Goal: Task Accomplishment & Management: Manage account settings

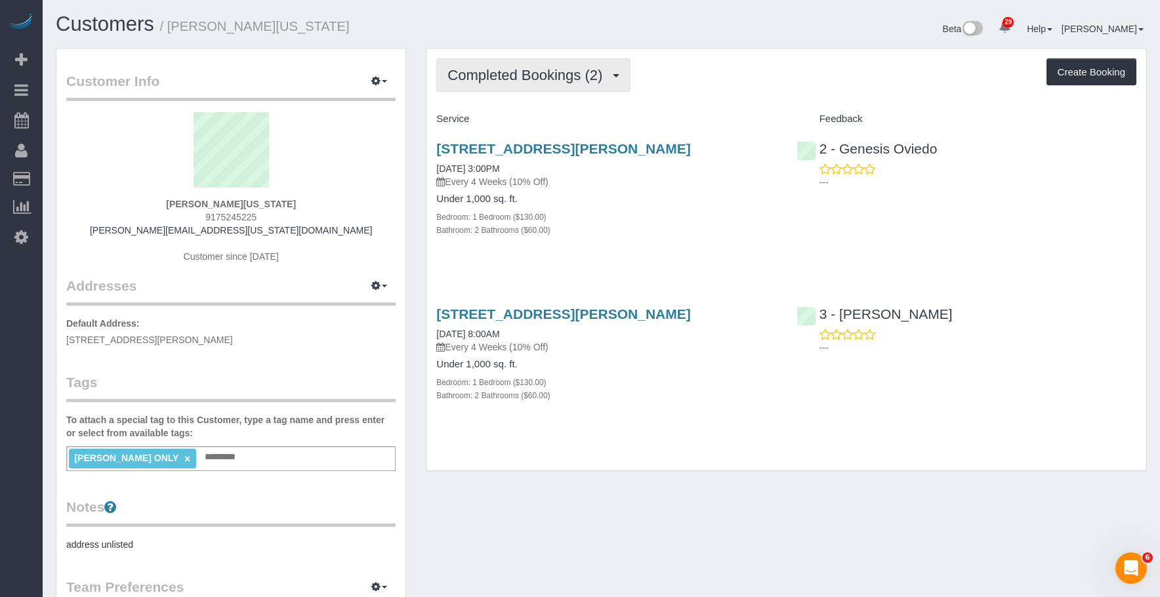
drag, startPoint x: 469, startPoint y: 72, endPoint x: 462, endPoint y: 87, distance: 16.7
click at [469, 72] on span "Completed Bookings (2)" at bounding box center [527, 75] width 161 height 16
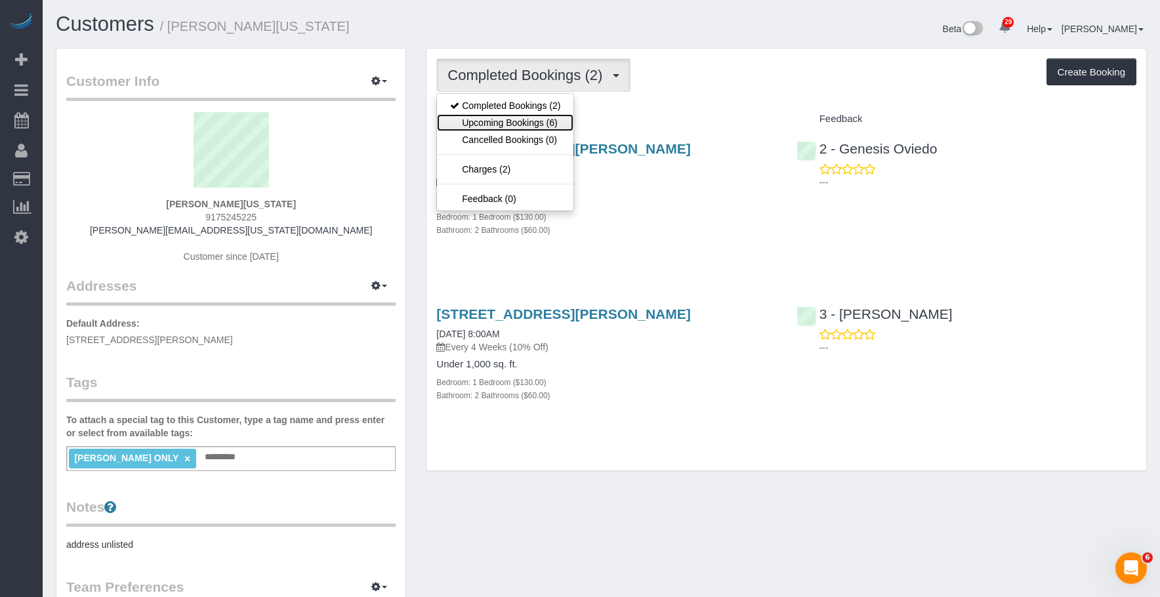
click at [462, 121] on link "Upcoming Bookings (6)" at bounding box center [505, 122] width 136 height 17
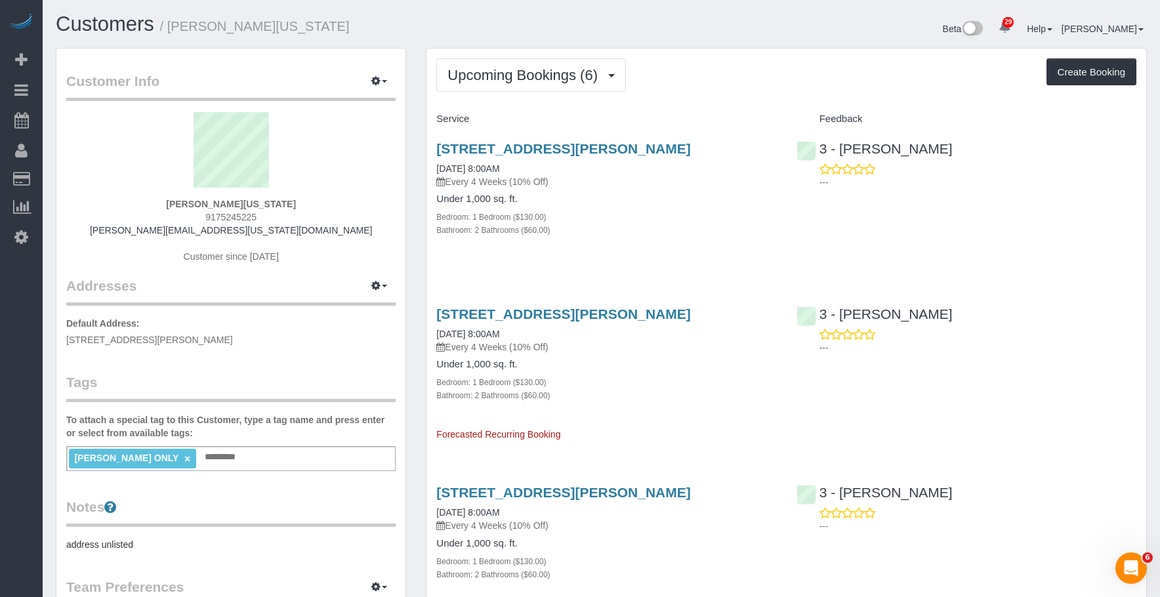
click at [638, 187] on div "131 Montgomery Street, Apt 831, Brooklyn, NY 11225 10/24/2025 8:00AM Every 4 We…" at bounding box center [606, 164] width 340 height 47
click at [655, 321] on link "131 Montgomery Street, Apt 831, Brooklyn, NY 11225" at bounding box center [563, 313] width 254 height 15
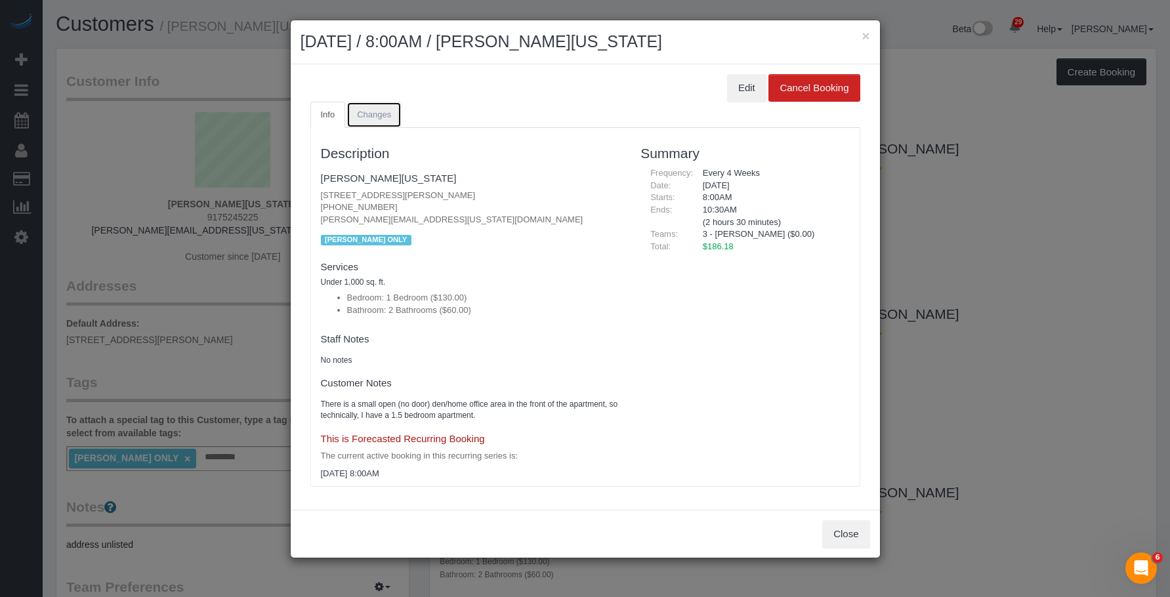
click at [375, 106] on link "Changes" at bounding box center [373, 115] width 55 height 27
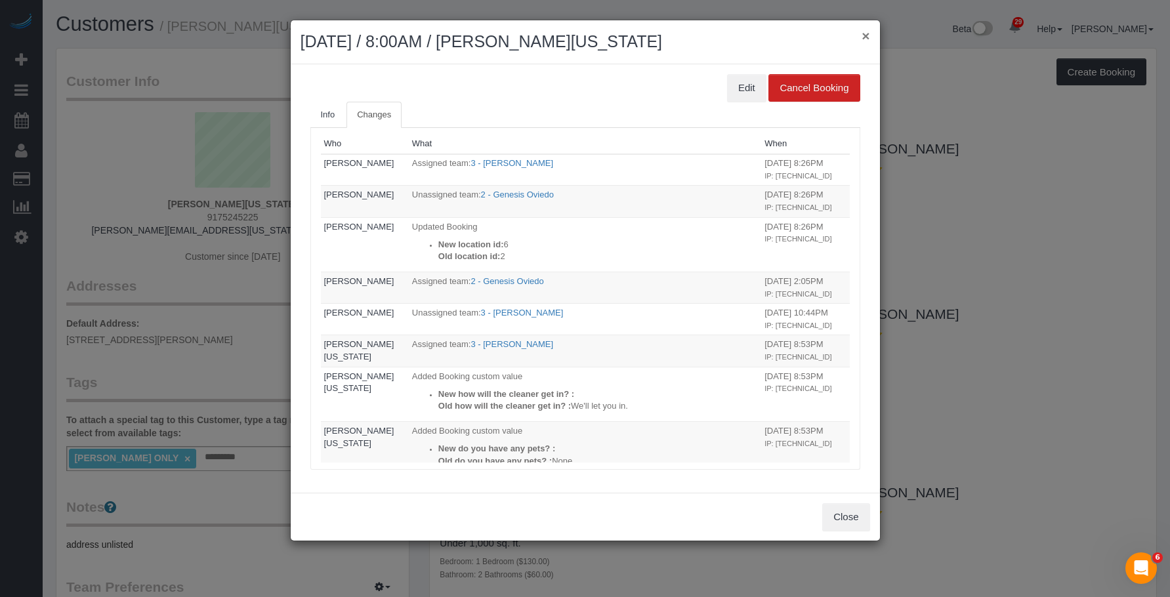
click at [864, 31] on button "×" at bounding box center [865, 36] width 8 height 14
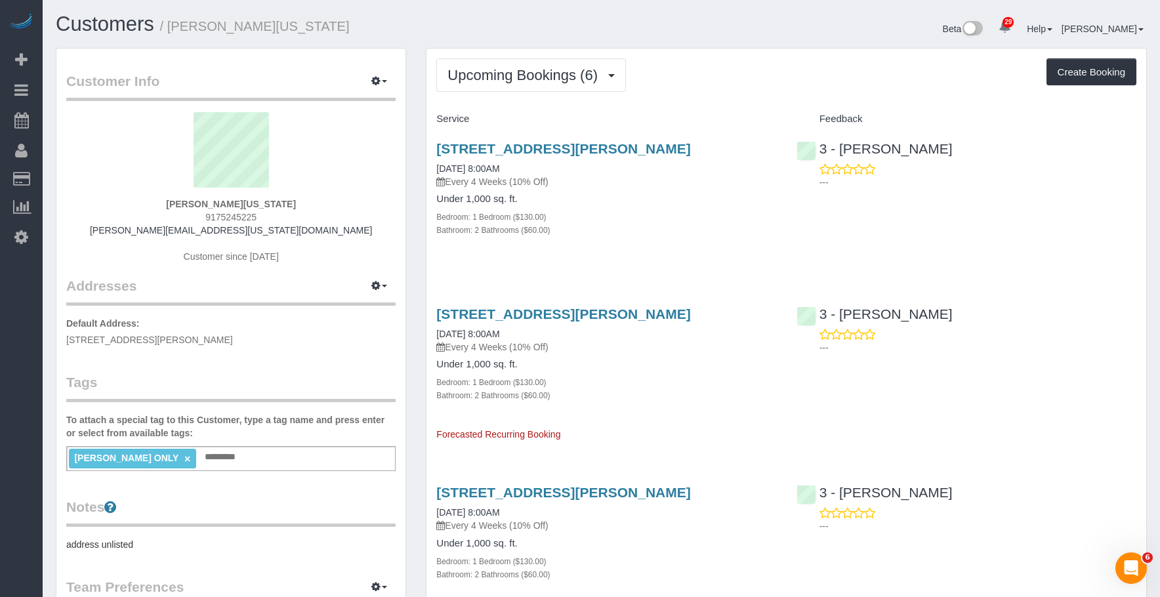
click at [667, 188] on p "Every 4 Weeks (10% Off)" at bounding box center [606, 181] width 340 height 13
click at [619, 321] on link "131 Montgomery Street, Apt 831, Brooklyn, NY 11225" at bounding box center [563, 313] width 254 height 15
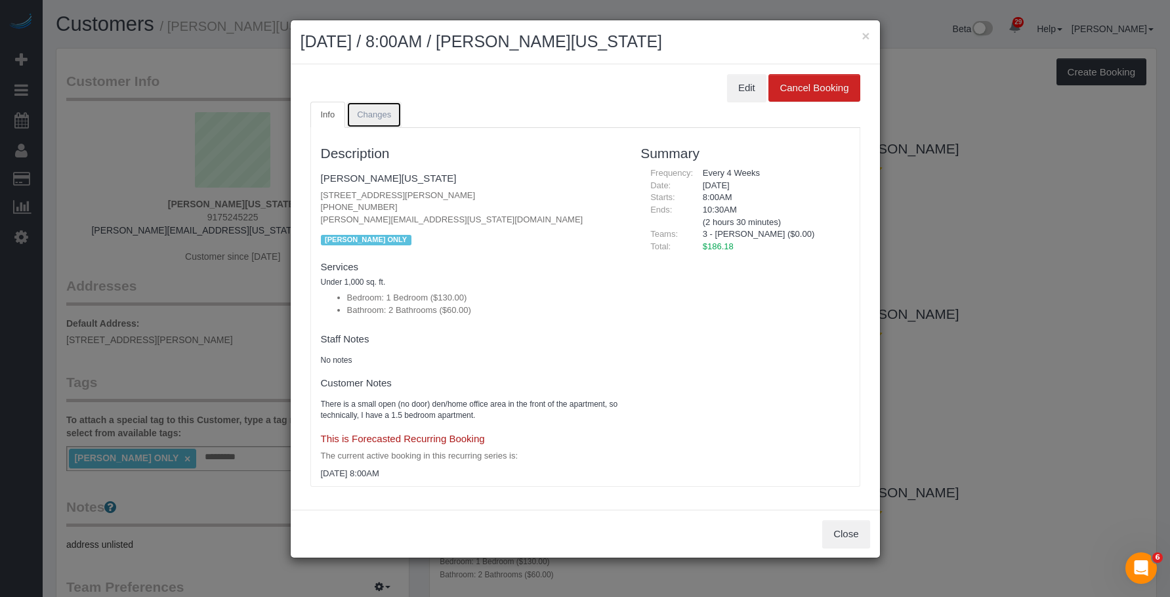
click at [384, 110] on span "Changes" at bounding box center [374, 115] width 34 height 10
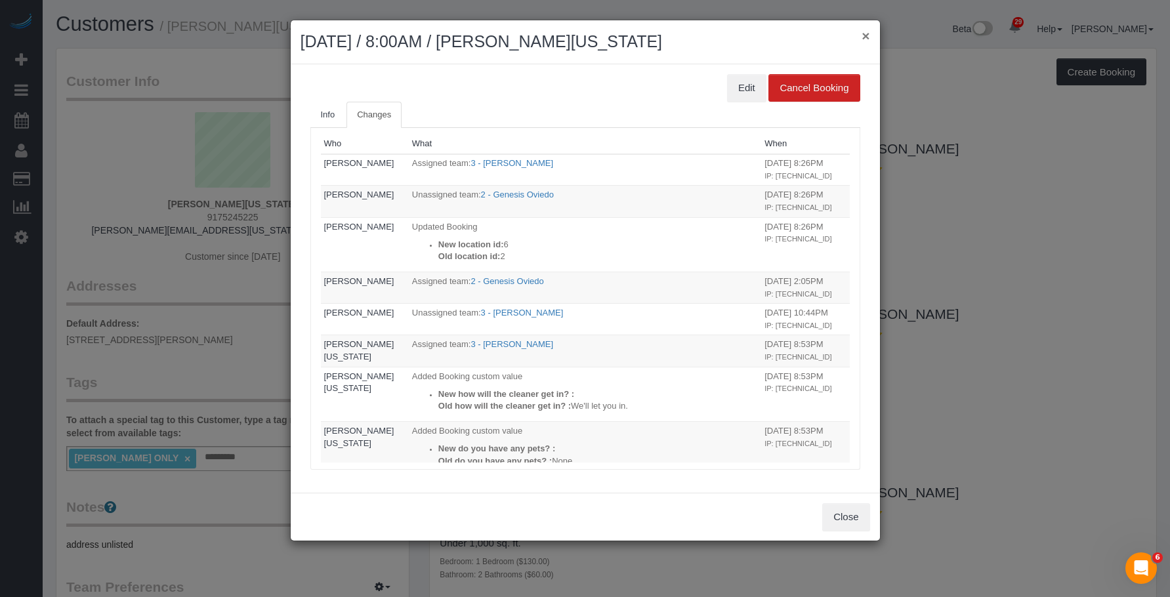
click at [867, 34] on button "×" at bounding box center [865, 36] width 8 height 14
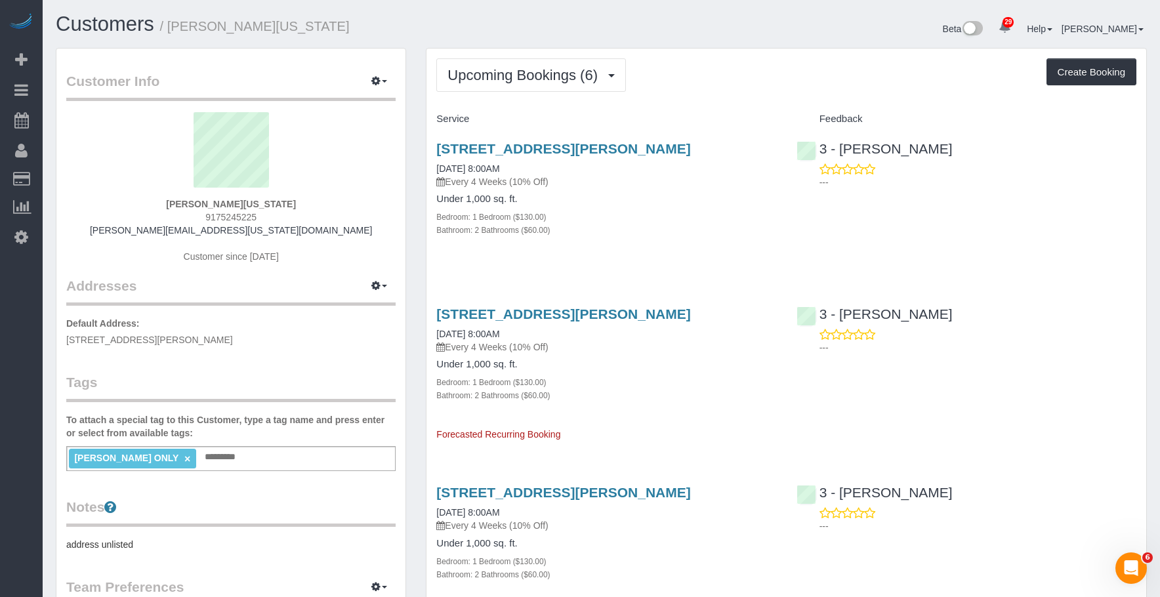
click at [633, 220] on div "Under 1,000 sq. ft. Bedroom: 1 Bedroom ($130.00) Bathroom: 2 Bathrooms ($60.00)" at bounding box center [606, 215] width 340 height 43
click at [600, 148] on link "131 Montgomery Street, Apt 831, Brooklyn, NY 11225" at bounding box center [563, 148] width 254 height 15
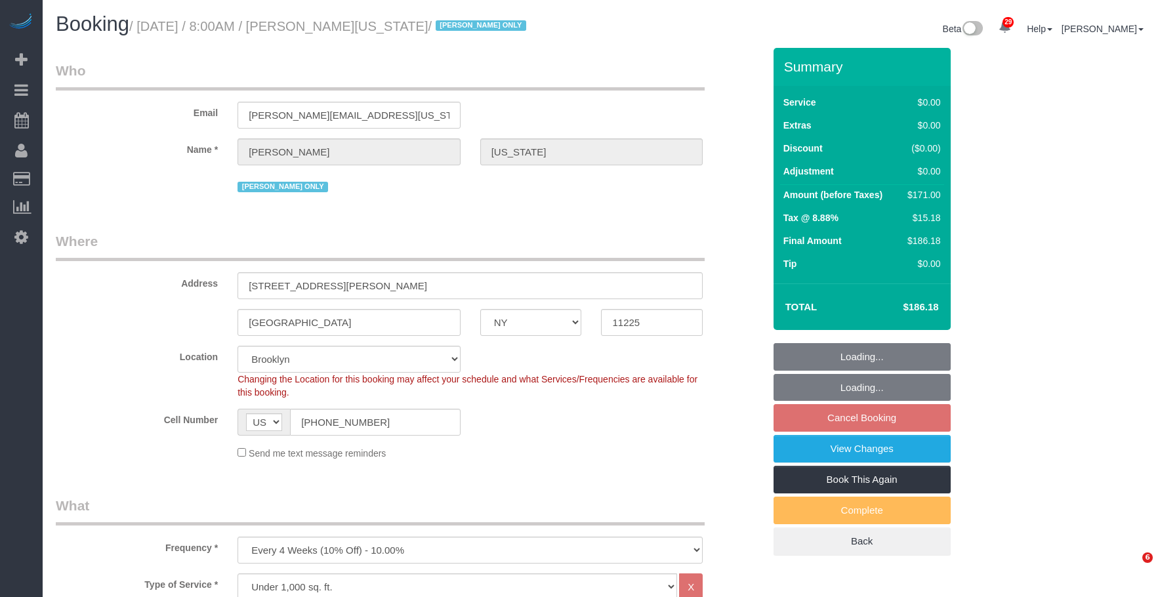
select select "NY"
select select "1"
select select "2"
select select "spot1"
select select "number:89"
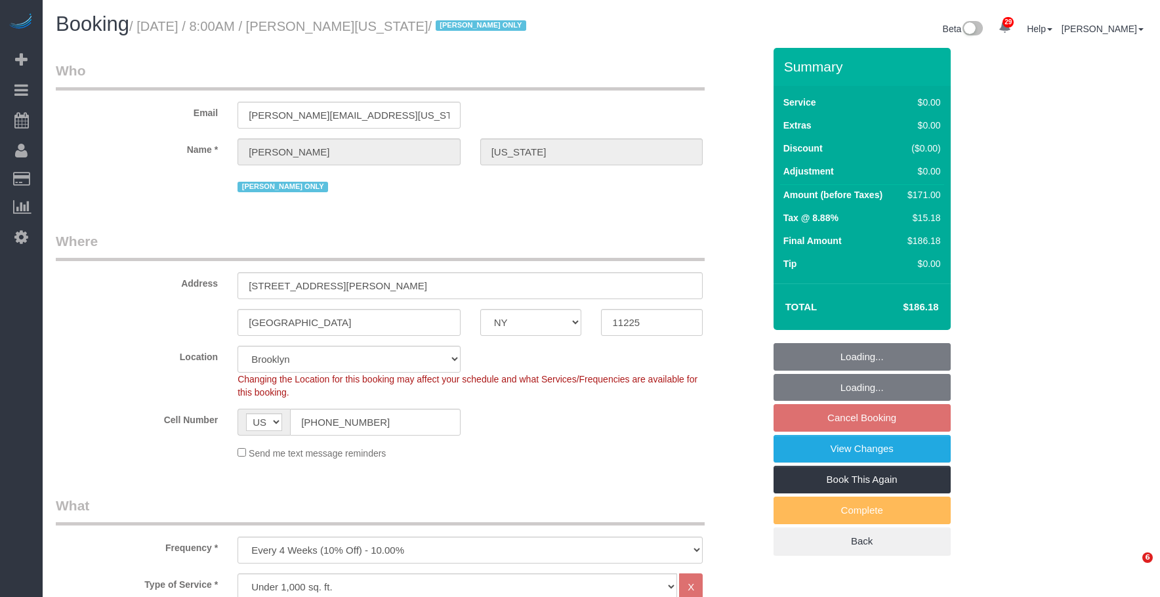
select select "number:90"
select select "number:15"
select select "number:5"
click at [413, 28] on small "/ [DATE] / 8:00AM / [PERSON_NAME][US_STATE] / [PERSON_NAME] ONLY" at bounding box center [329, 26] width 401 height 14
select select "object:1457"
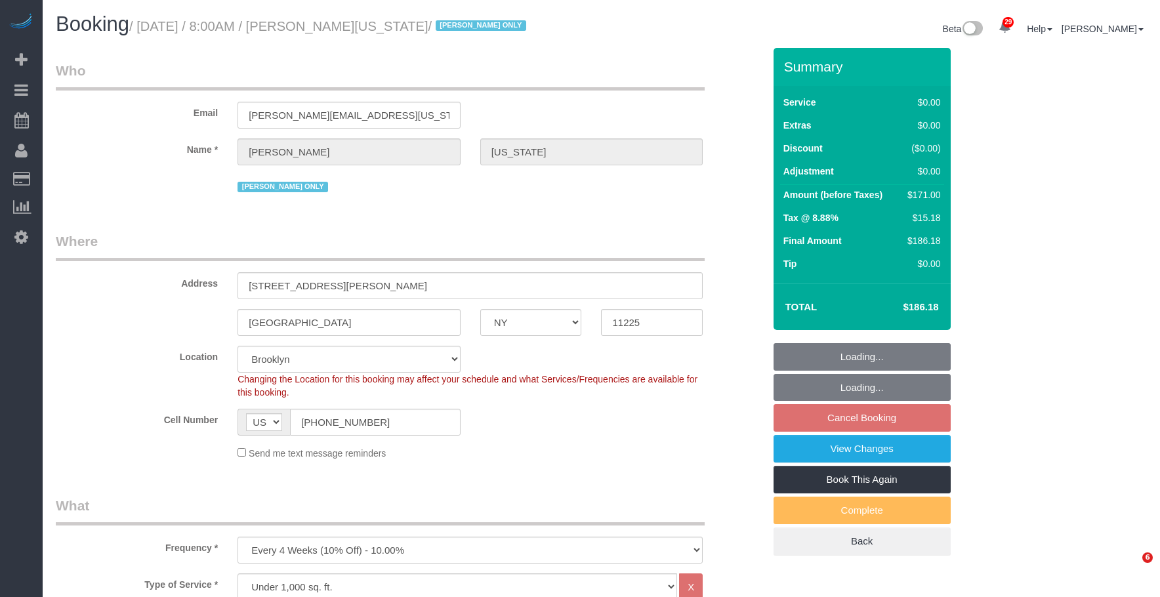
select select "1"
select select "2"
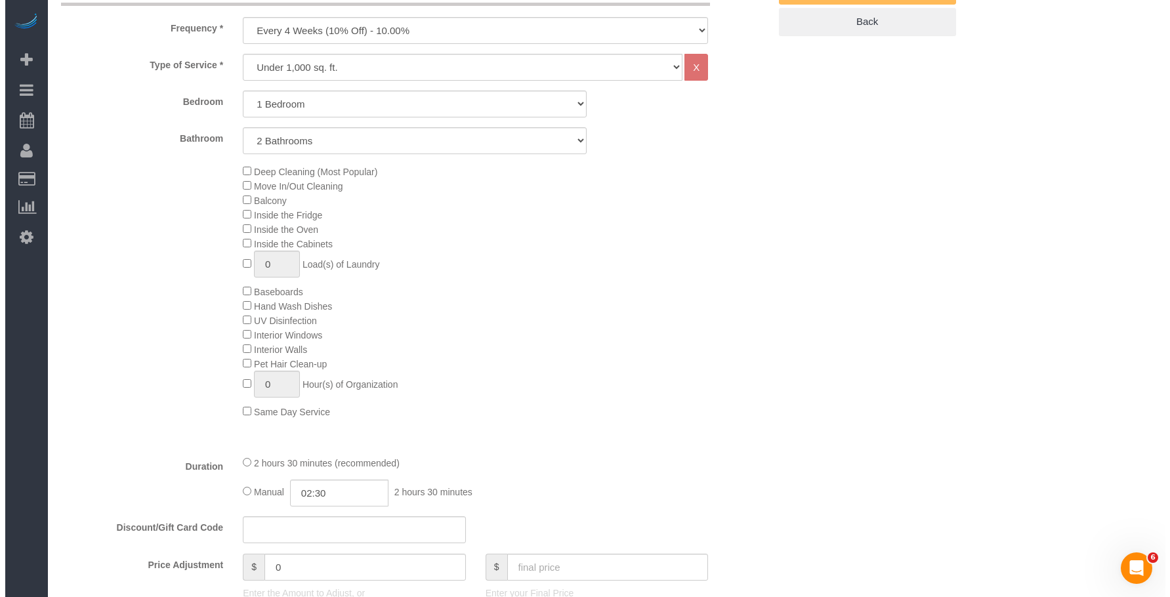
scroll to position [301, 0]
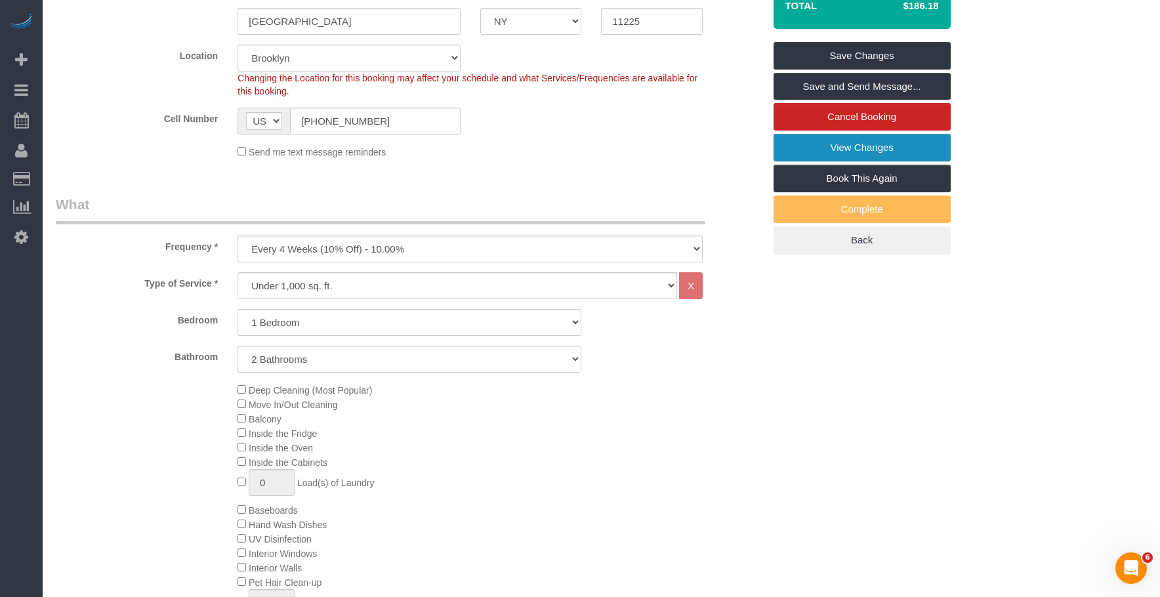
click at [801, 146] on link "View Changes" at bounding box center [861, 148] width 177 height 28
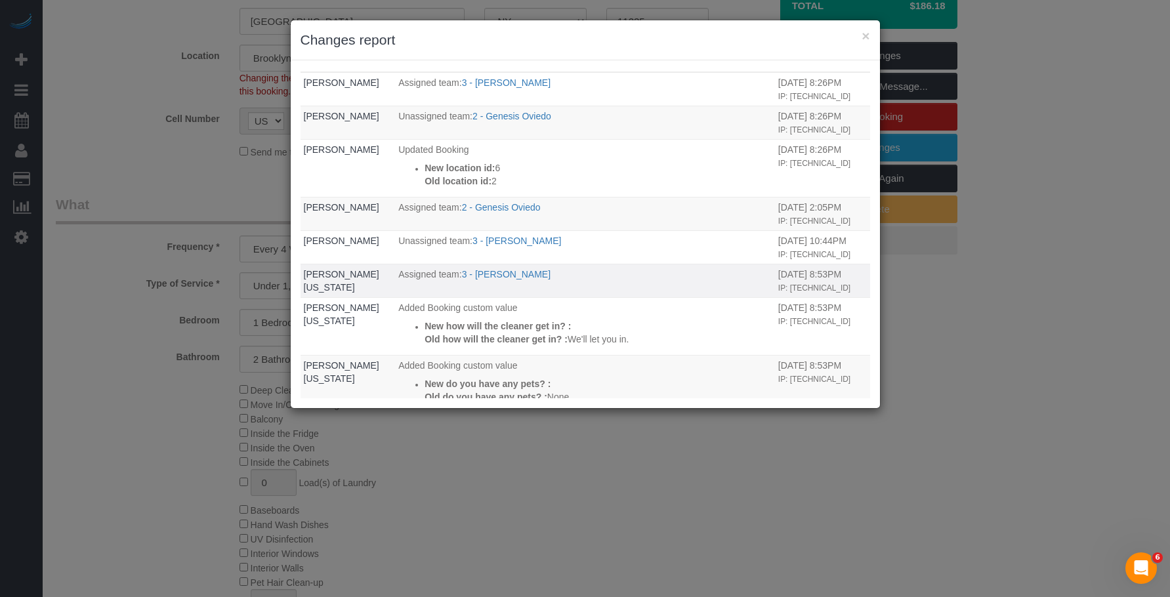
scroll to position [0, 0]
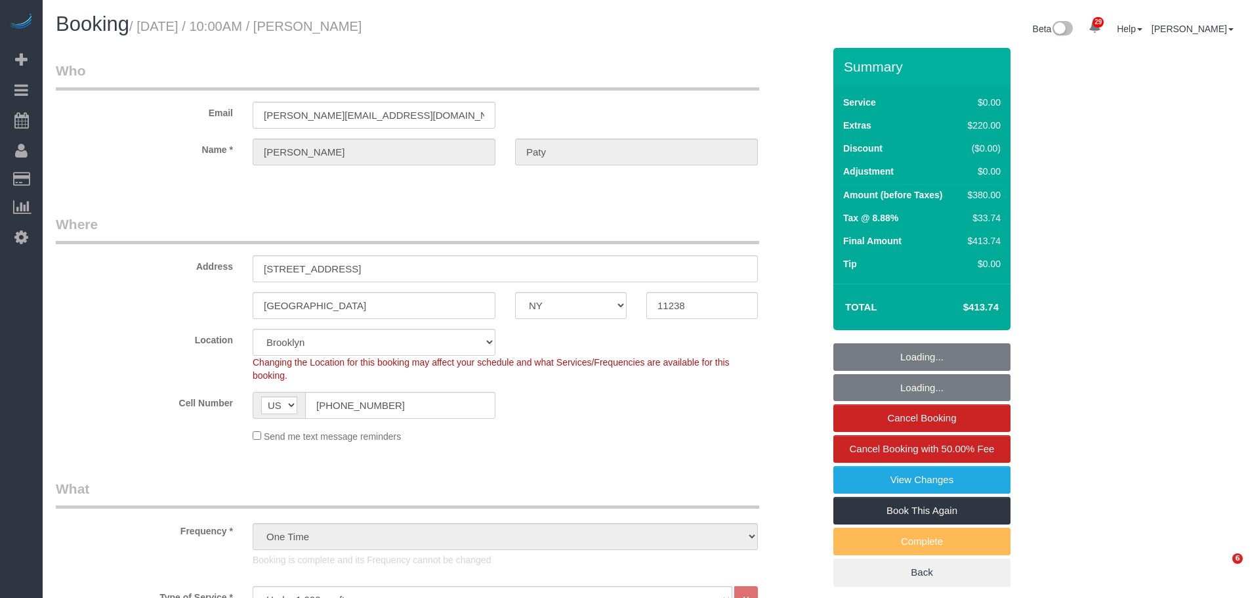
select select "NY"
select select "1"
select select "spot1"
select select "number:89"
select select "number:90"
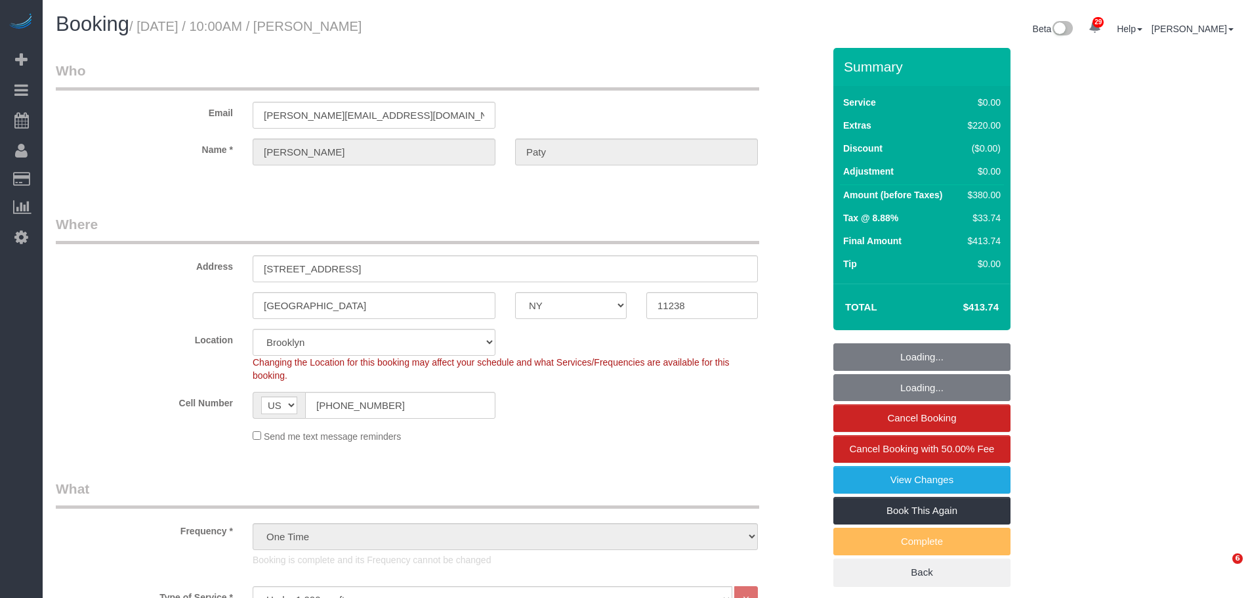
select select "number:15"
select select "number:5"
select select "1"
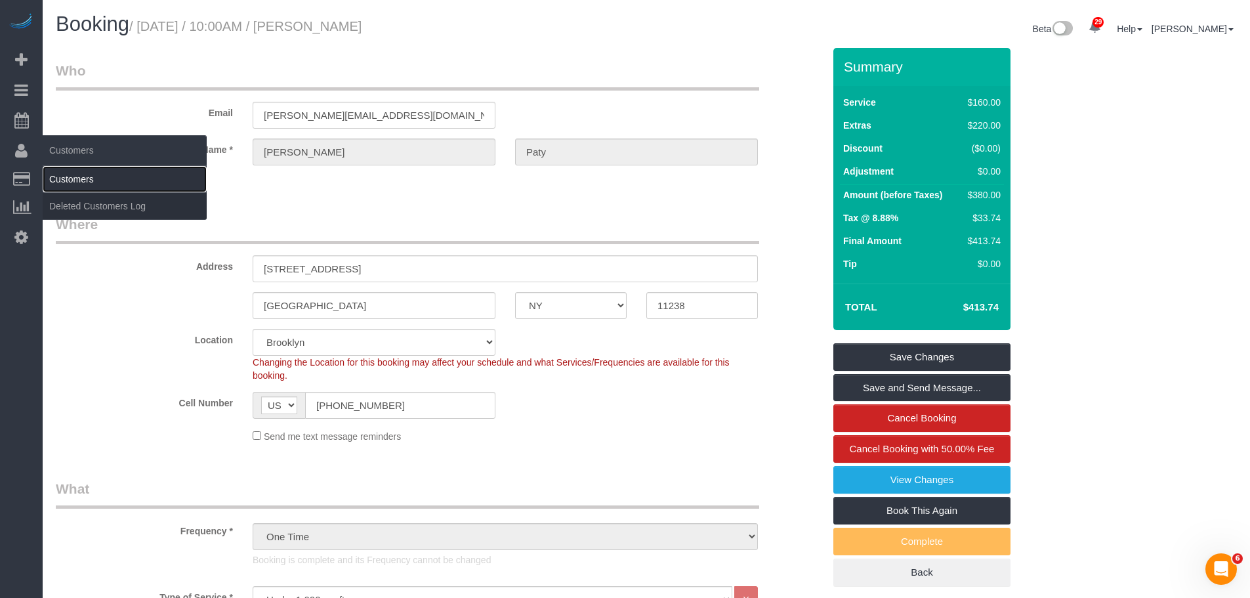
click at [85, 176] on link "Customers" at bounding box center [125, 179] width 164 height 26
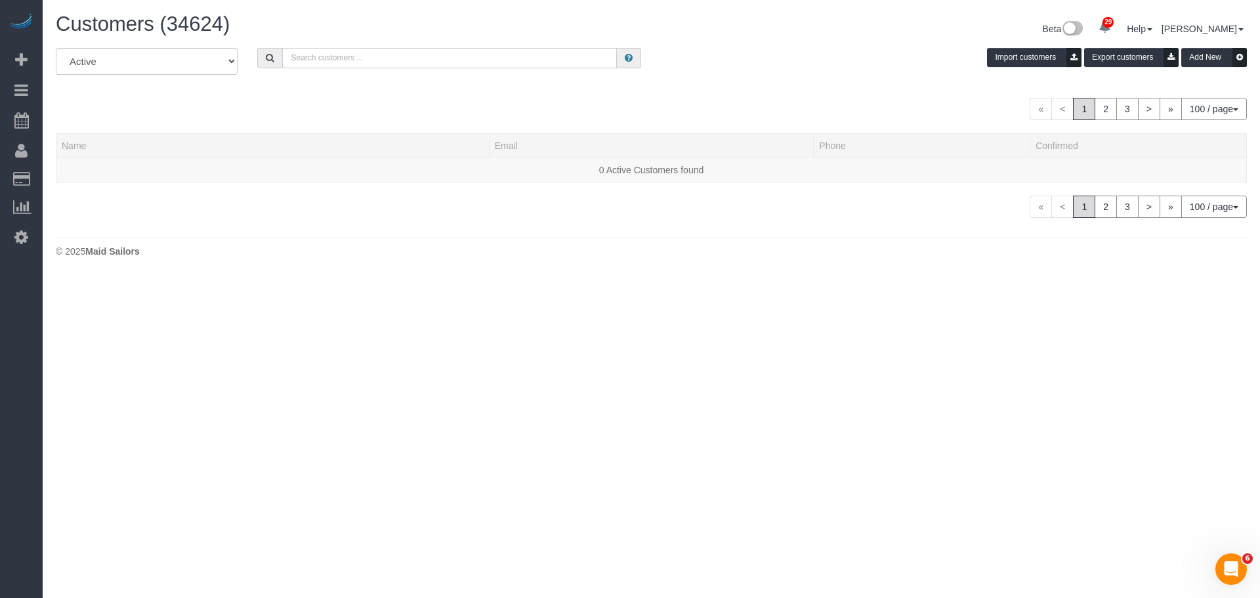
drag, startPoint x: 514, startPoint y: 59, endPoint x: 512, endPoint y: 49, distance: 10.7
click at [515, 58] on input "text" at bounding box center [449, 58] width 335 height 20
paste input "[PERSON_NAME][US_STATE]"
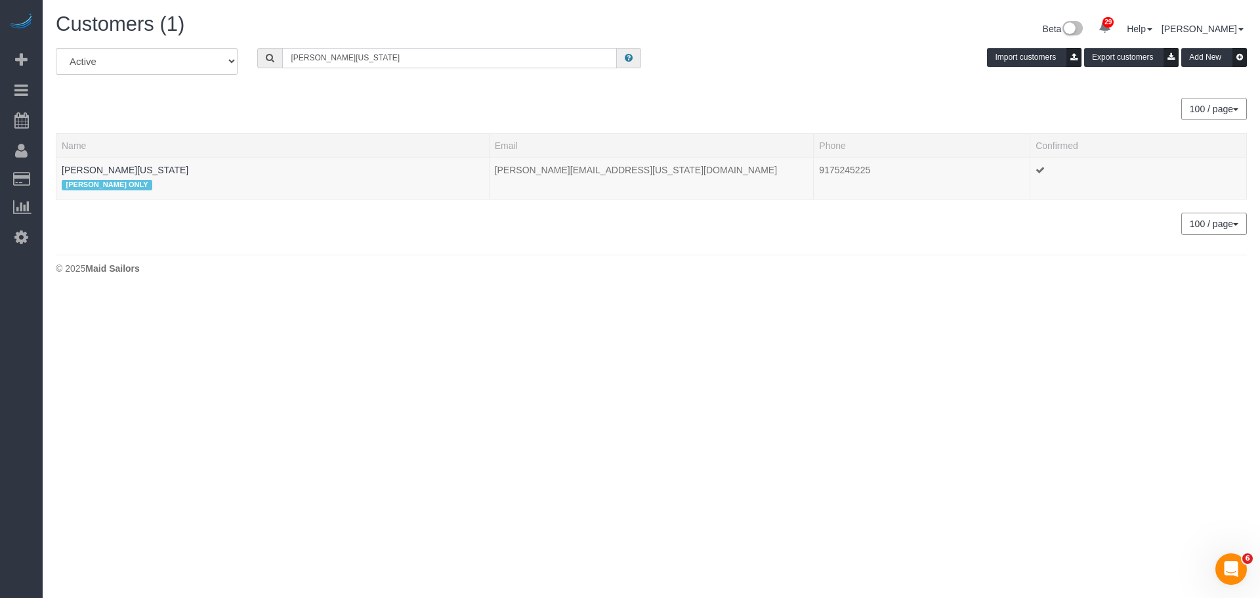
type input "[PERSON_NAME][US_STATE]"
click at [111, 169] on link "[PERSON_NAME][US_STATE]" at bounding box center [125, 170] width 127 height 10
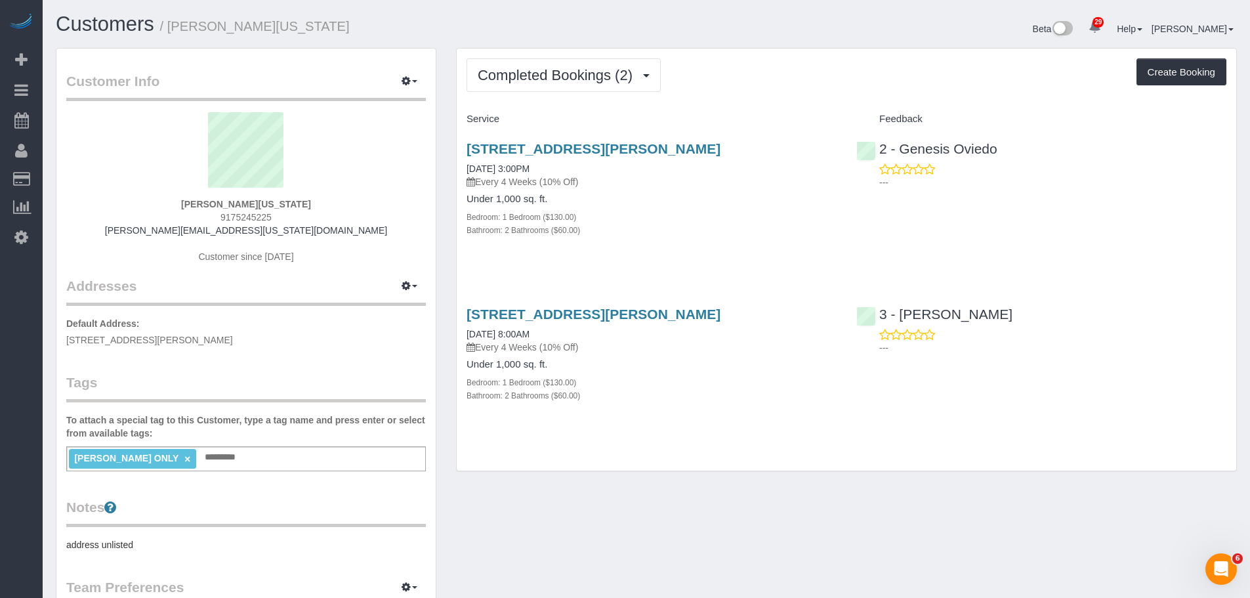
click at [822, 68] on div "Completed Bookings (2) Completed Bookings (2) Upcoming Bookings (6) Cancelled B…" at bounding box center [846, 74] width 760 height 33
drag, startPoint x: 623, startPoint y: 79, endPoint x: 606, endPoint y: 99, distance: 26.5
click at [617, 84] on button "Completed Bookings (2)" at bounding box center [563, 74] width 194 height 33
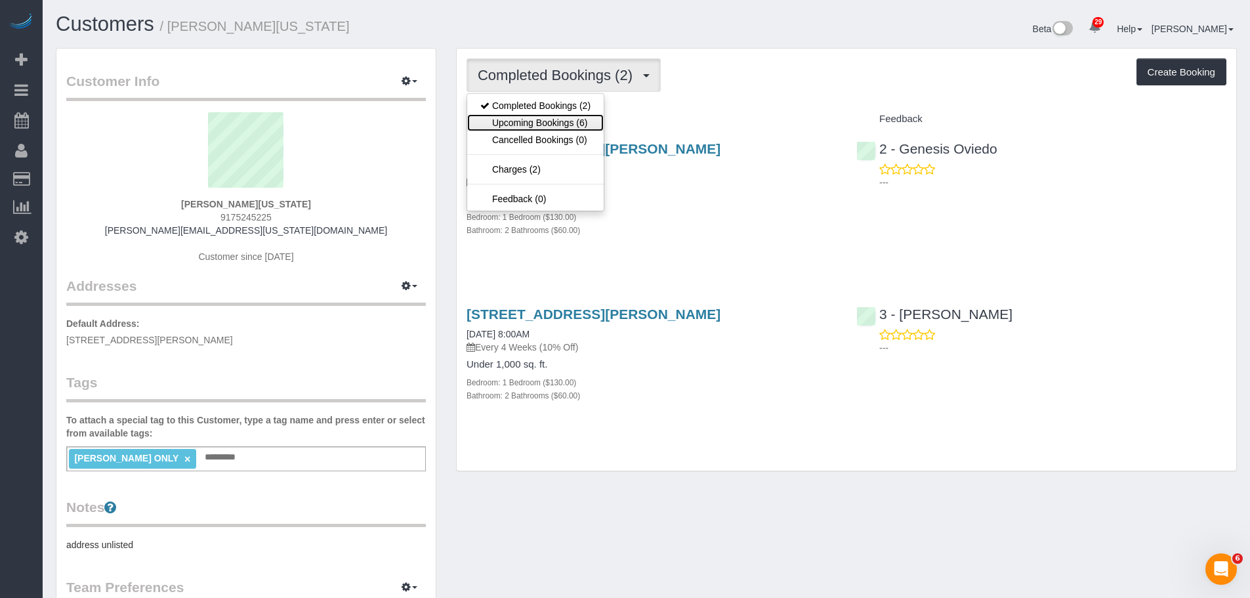
click at [577, 123] on link "Upcoming Bookings (6)" at bounding box center [535, 122] width 136 height 17
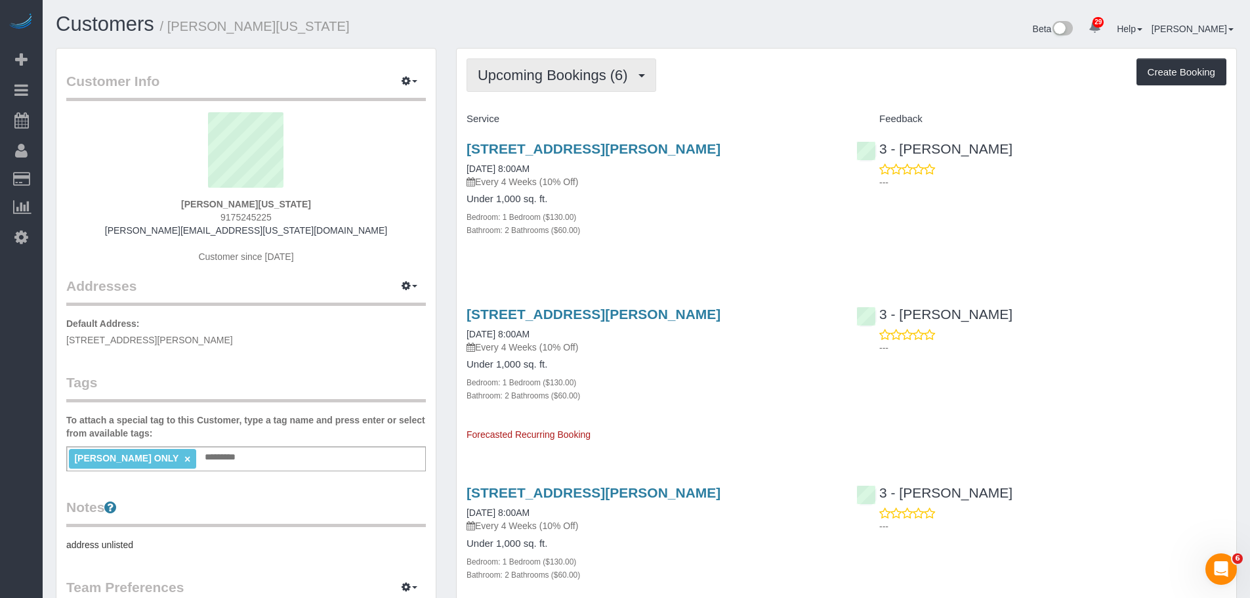
click at [576, 87] on button "Upcoming Bookings (6)" at bounding box center [561, 74] width 190 height 33
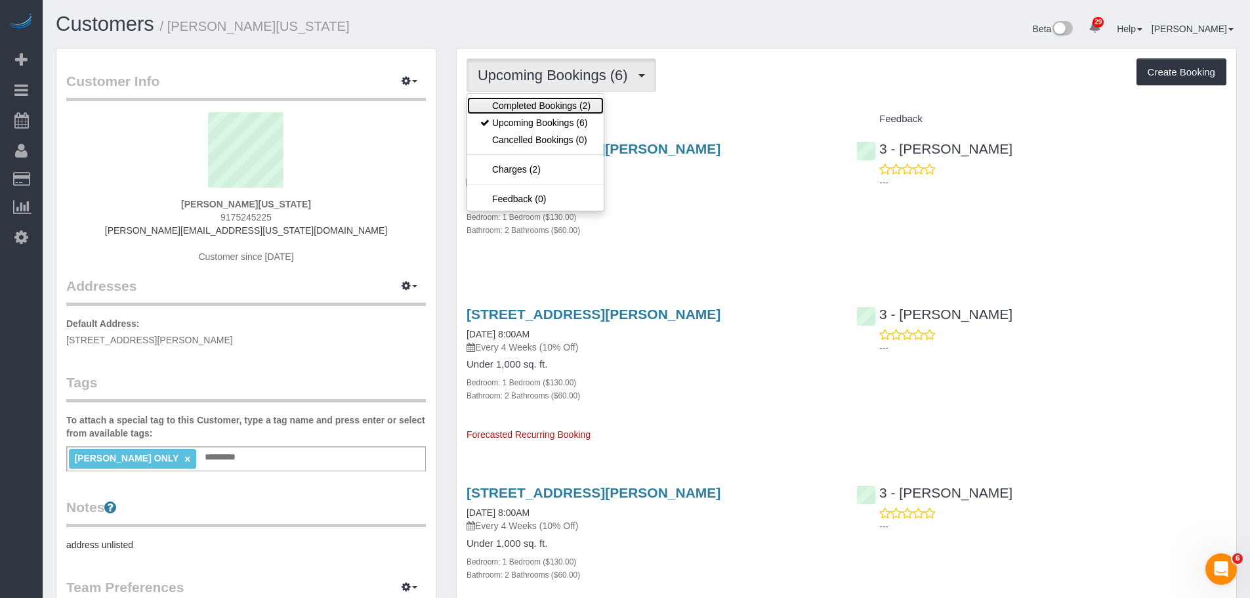
click at [539, 104] on link "Completed Bookings (2)" at bounding box center [535, 105] width 136 height 17
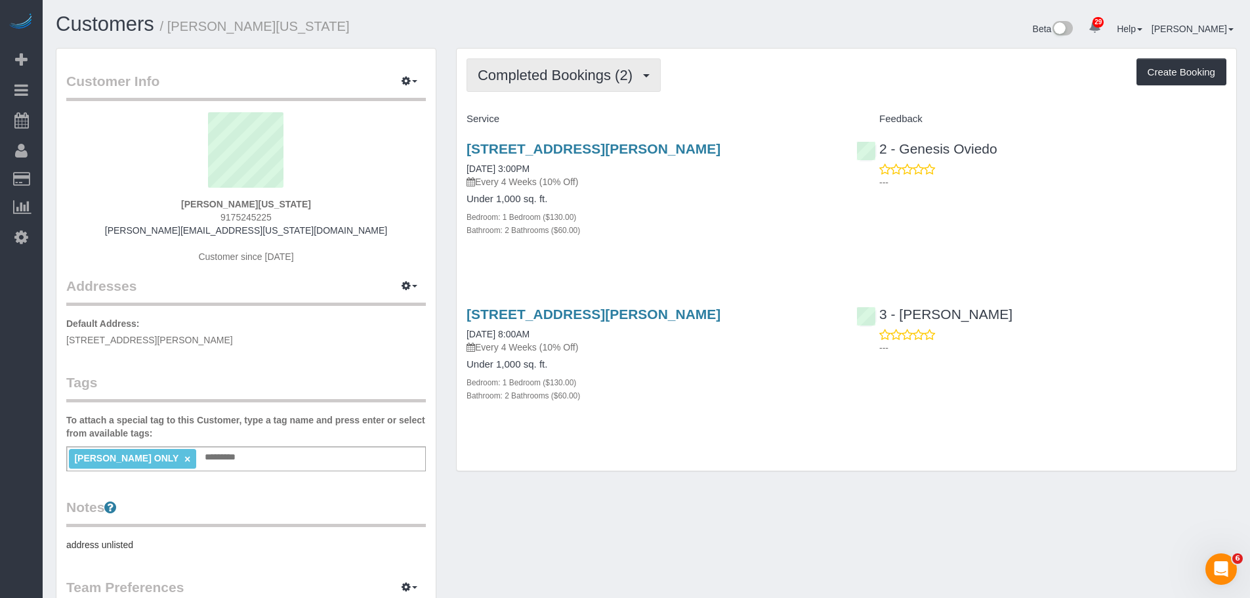
drag, startPoint x: 584, startPoint y: 76, endPoint x: 565, endPoint y: 130, distance: 57.1
click at [583, 77] on span "Completed Bookings (2)" at bounding box center [558, 75] width 161 height 16
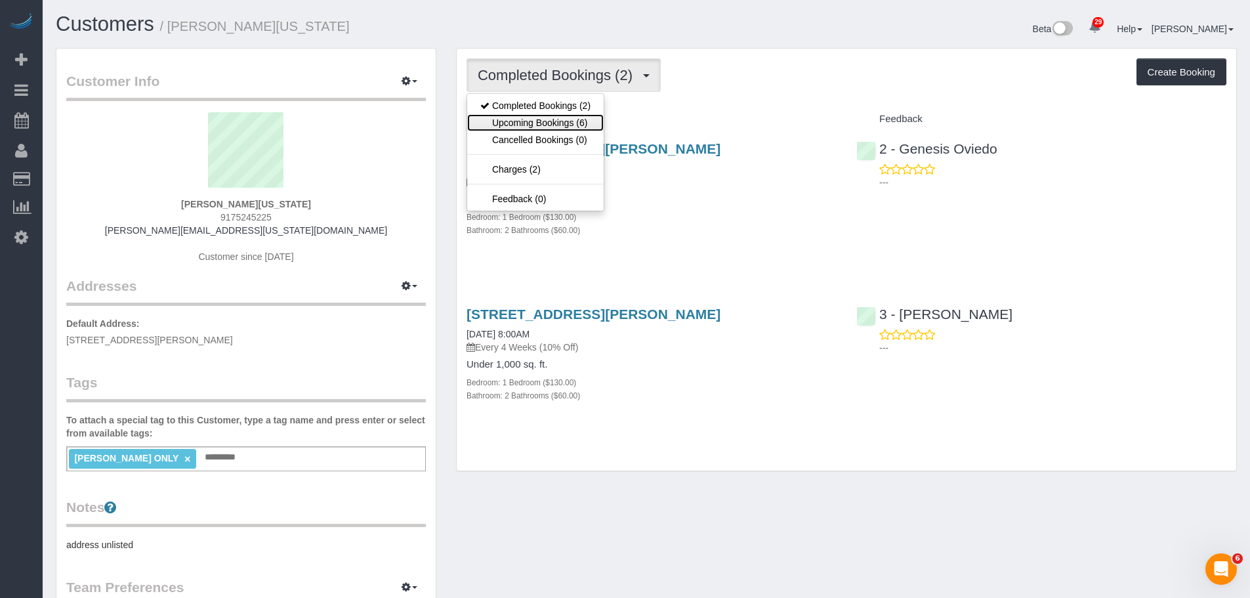
click at [564, 129] on link "Upcoming Bookings (6)" at bounding box center [535, 122] width 136 height 17
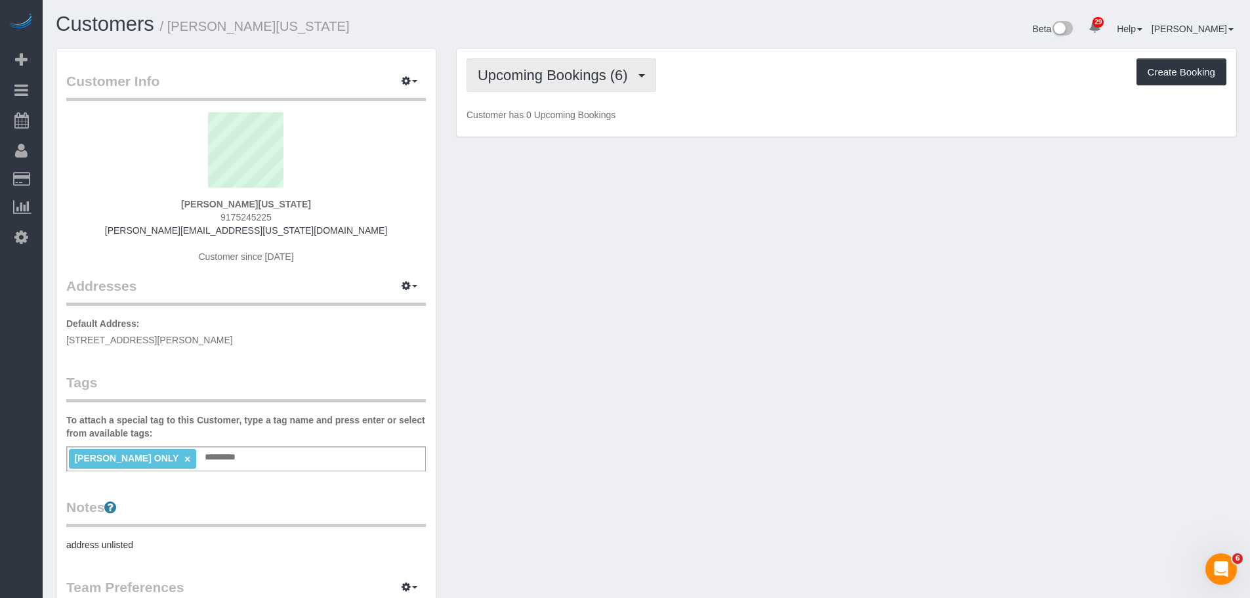
click at [564, 89] on button "Upcoming Bookings (6)" at bounding box center [561, 74] width 190 height 33
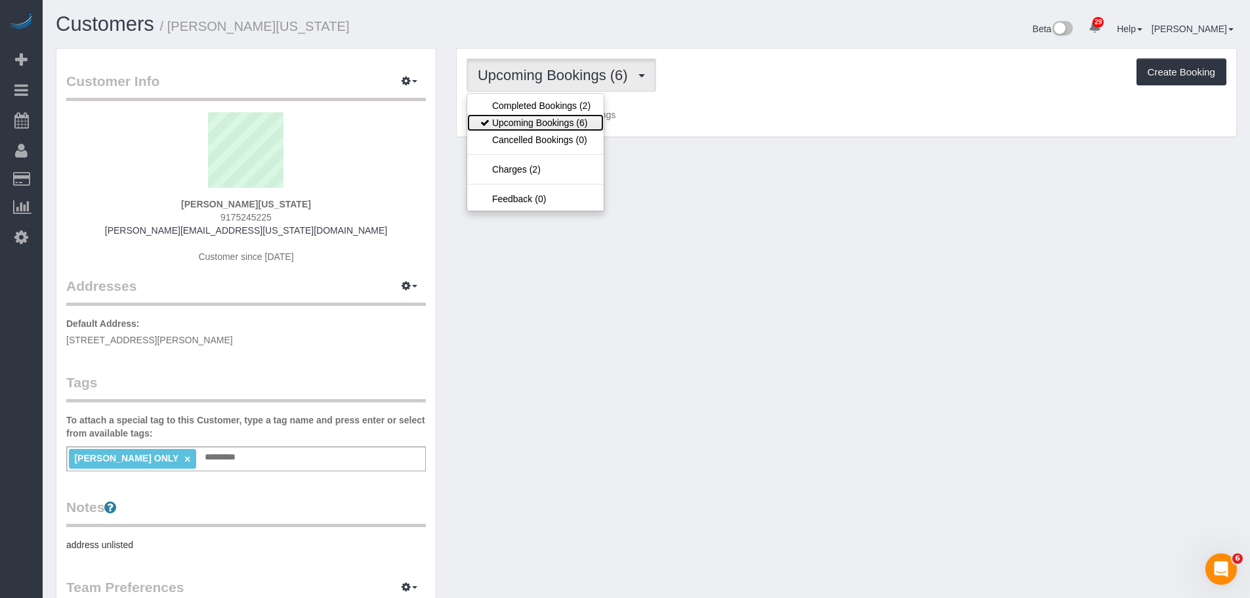
click at [556, 117] on link "Upcoming Bookings (6)" at bounding box center [535, 122] width 136 height 17
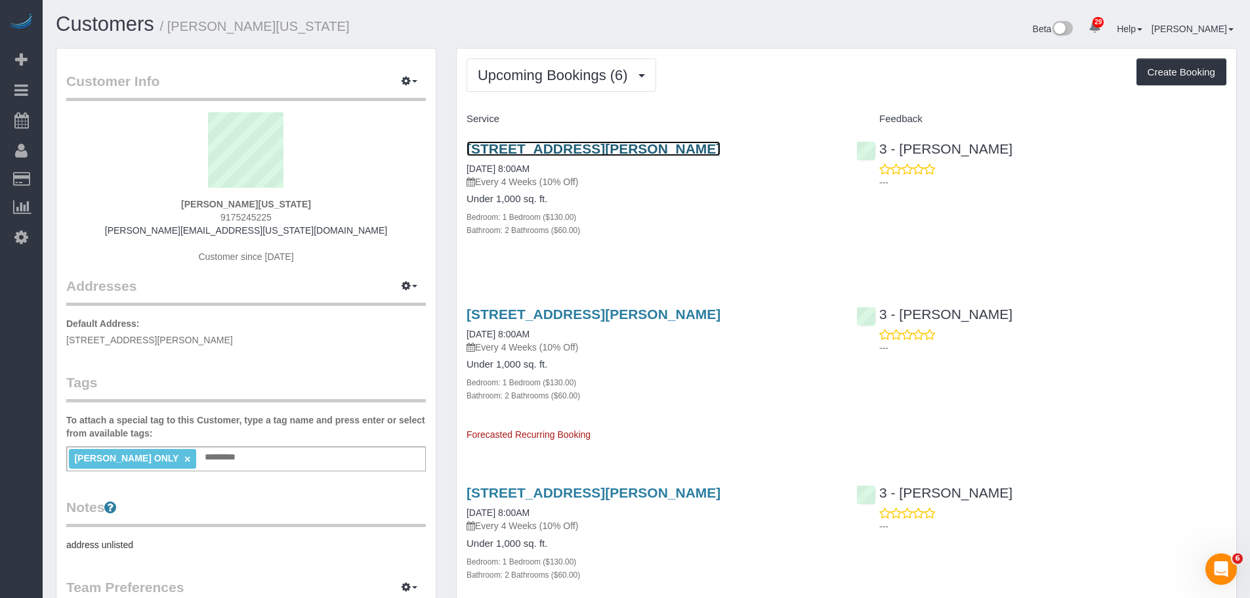
click at [659, 148] on link "131 Montgomery Street, Apt 831, Brooklyn, NY 11225" at bounding box center [593, 148] width 254 height 15
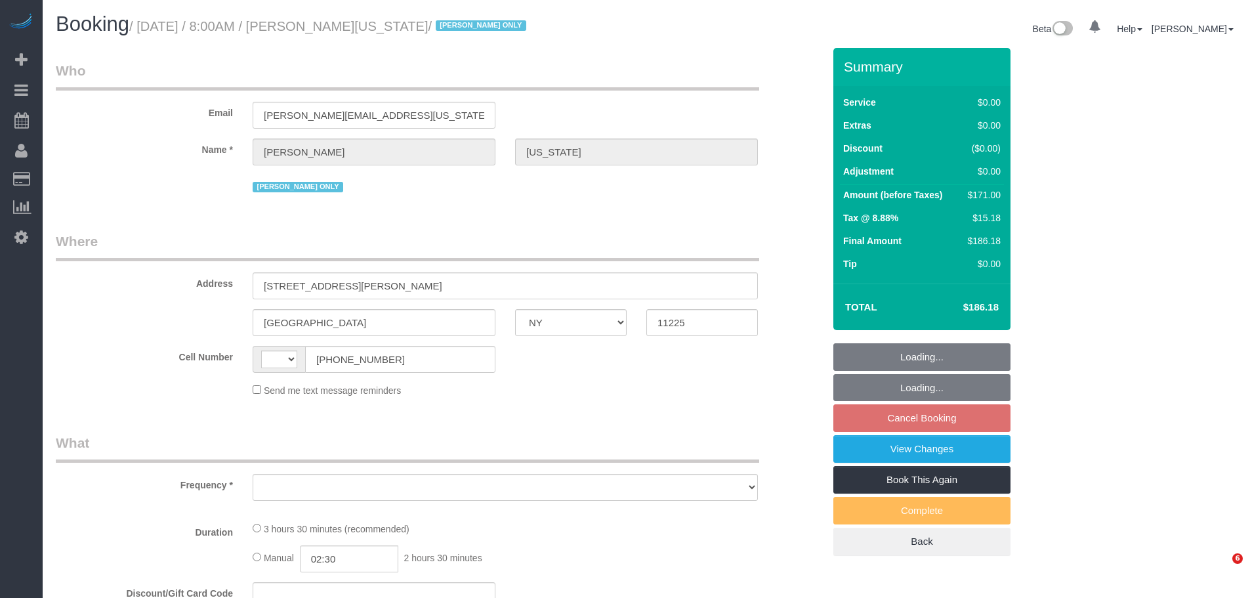
select select "NY"
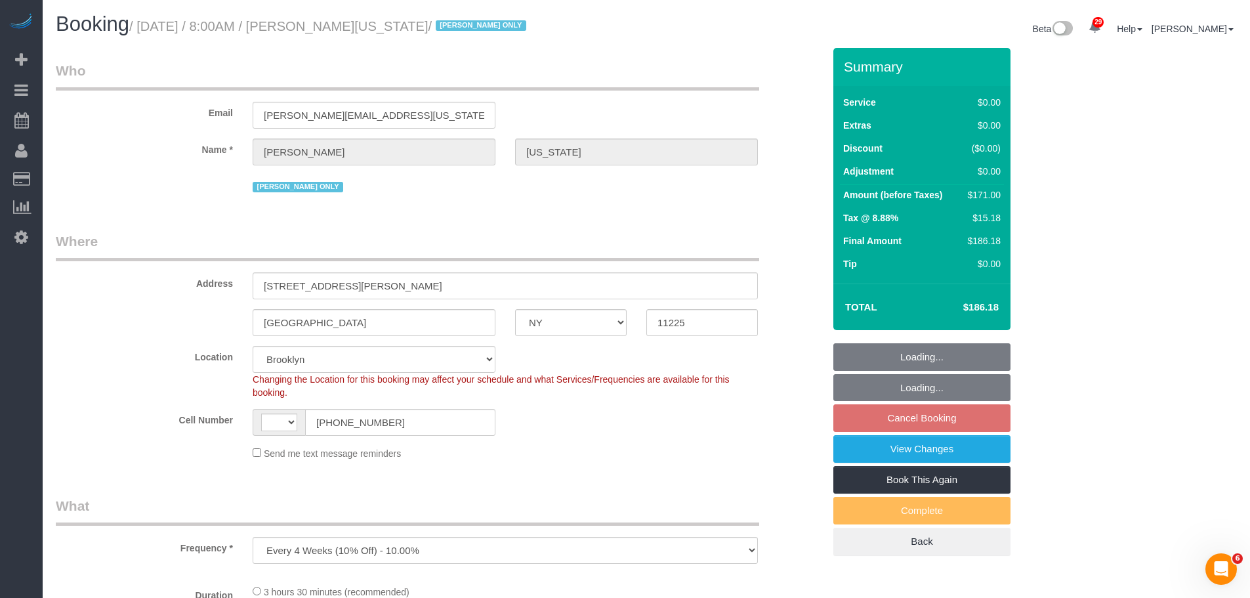
select select "object:719"
select select "string:US"
select select "string:stripe-pm_1RzHtg4VGloSiKo7Jn1bTGcG"
select select "number:89"
select select "number:90"
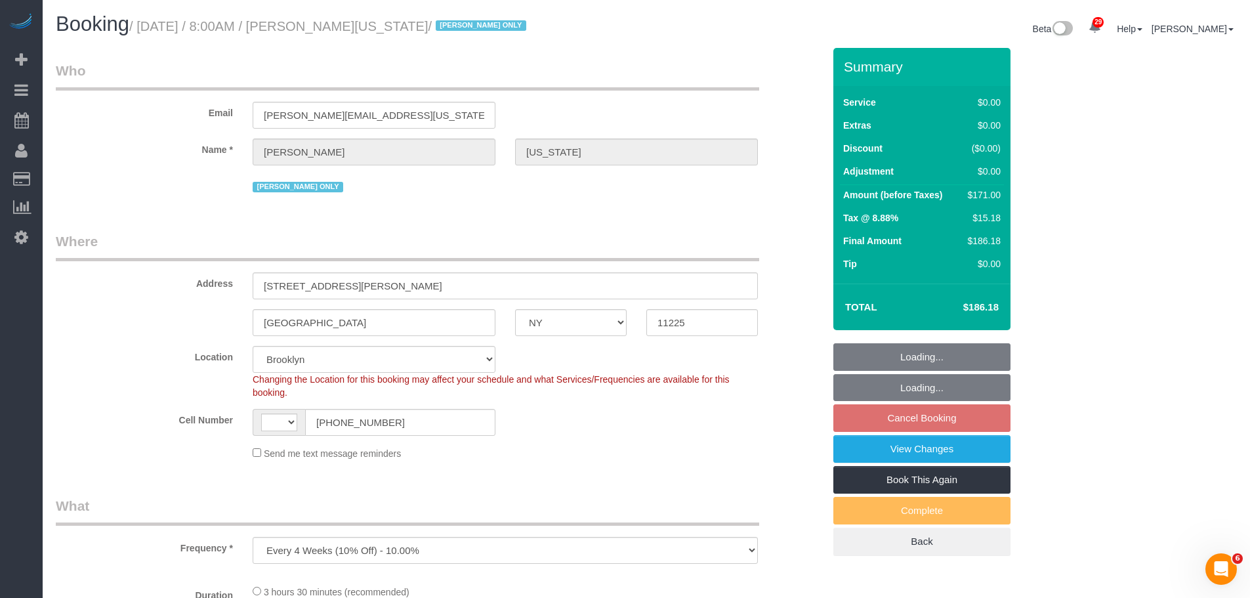
select select "number:15"
select select "number:5"
select select "1"
select select "2"
select select "spot1"
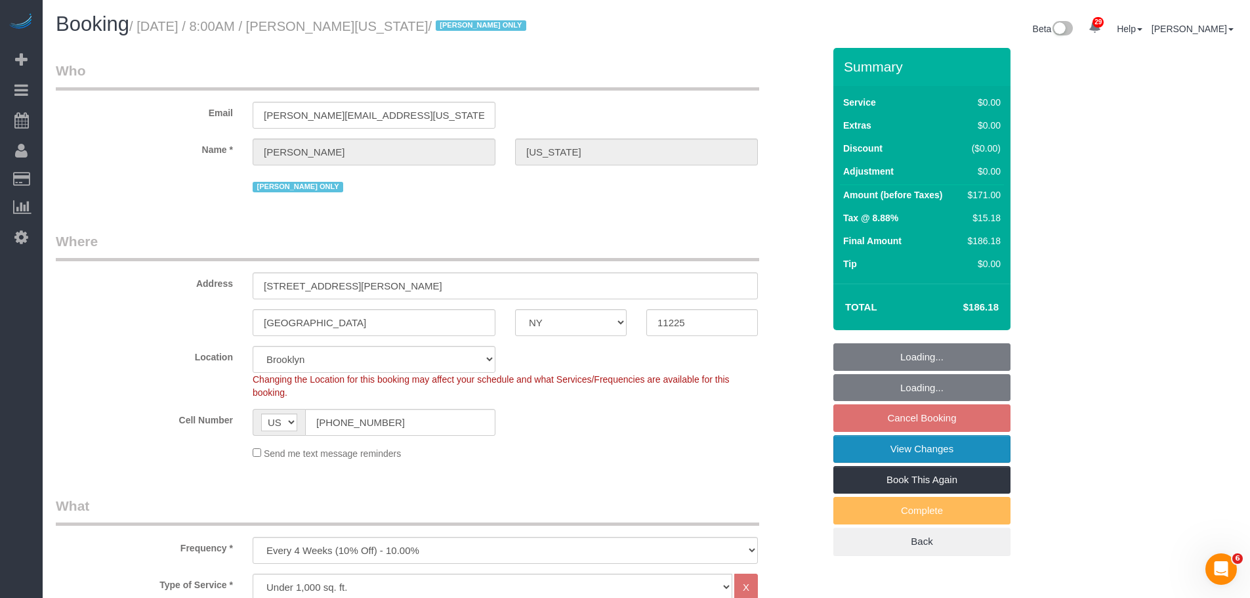
drag, startPoint x: 896, startPoint y: 446, endPoint x: 876, endPoint y: 447, distance: 19.7
click at [894, 447] on link "View Changes" at bounding box center [921, 449] width 177 height 28
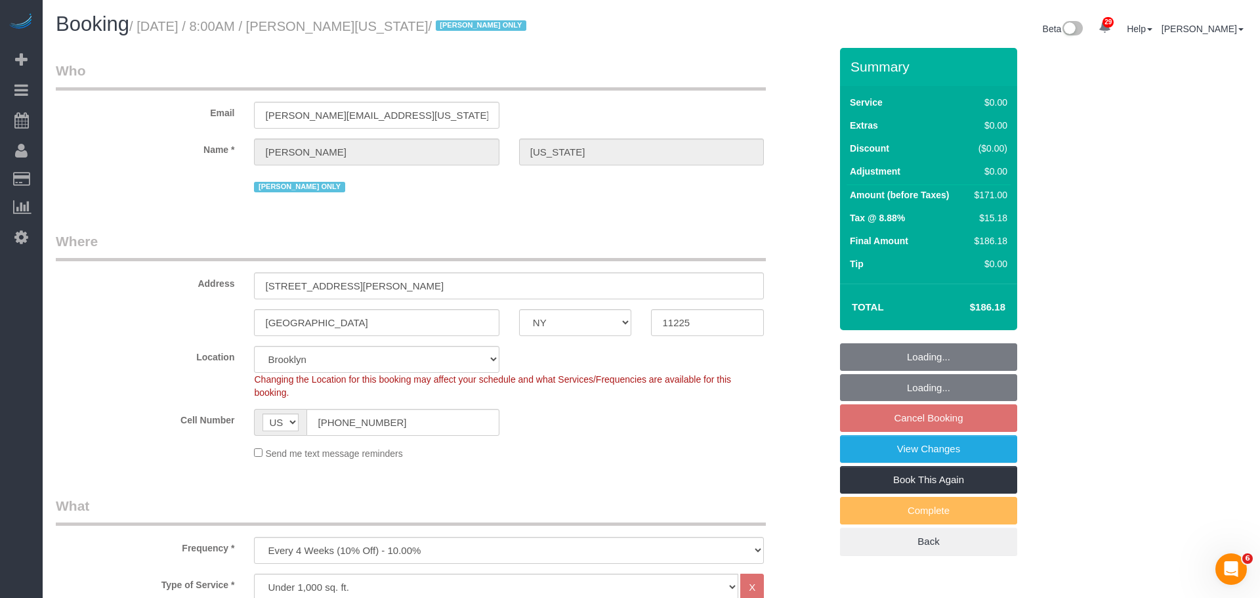
select select "1"
select select "2"
